Goal: Find specific page/section: Find specific page/section

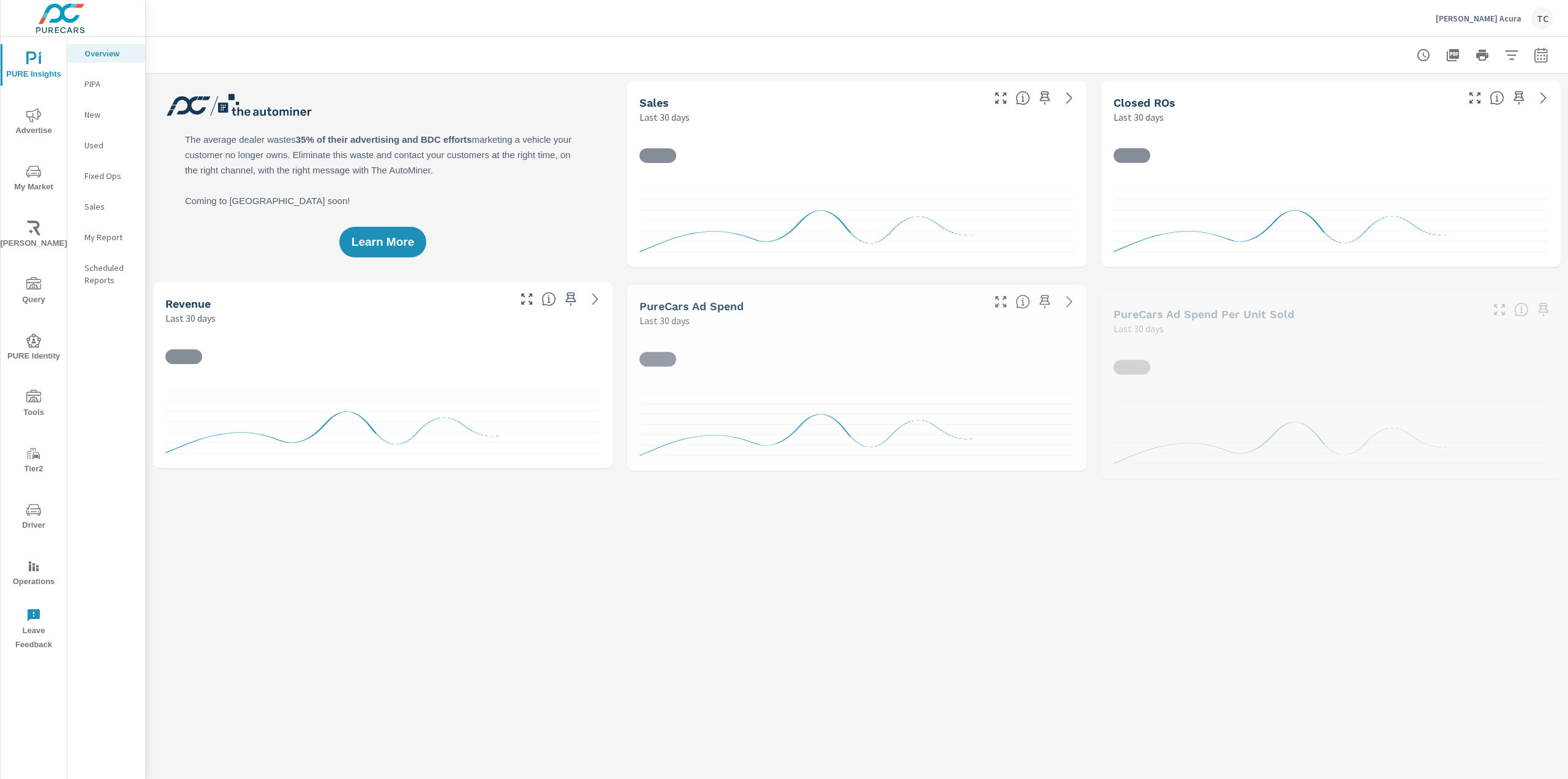
click at [36, 576] on span "Operations" at bounding box center [33, 574] width 59 height 30
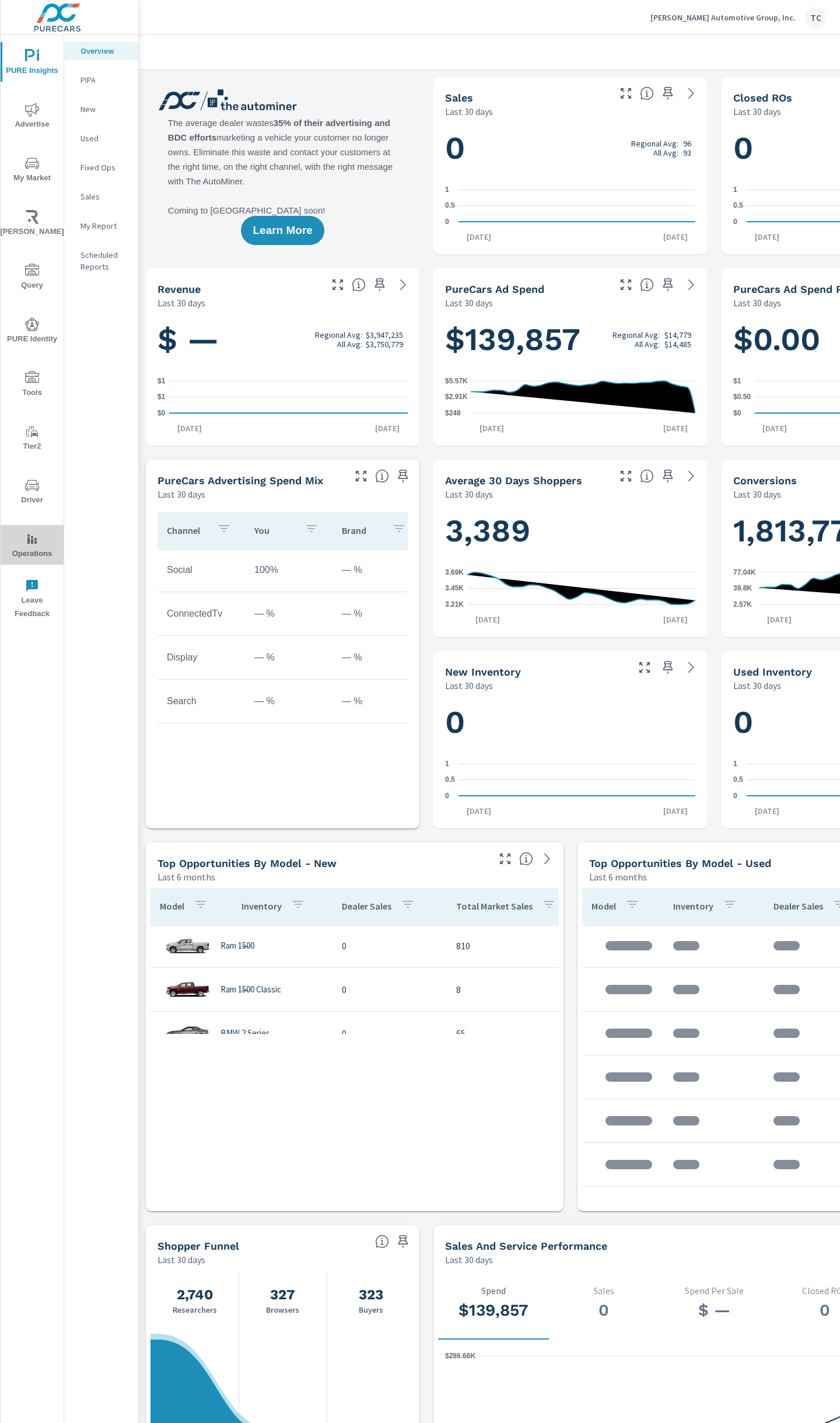
click at [35, 542] on rect "nav menu" at bounding box center [36, 542] width 2 height 3
